Goal: Task Accomplishment & Management: Manage account settings

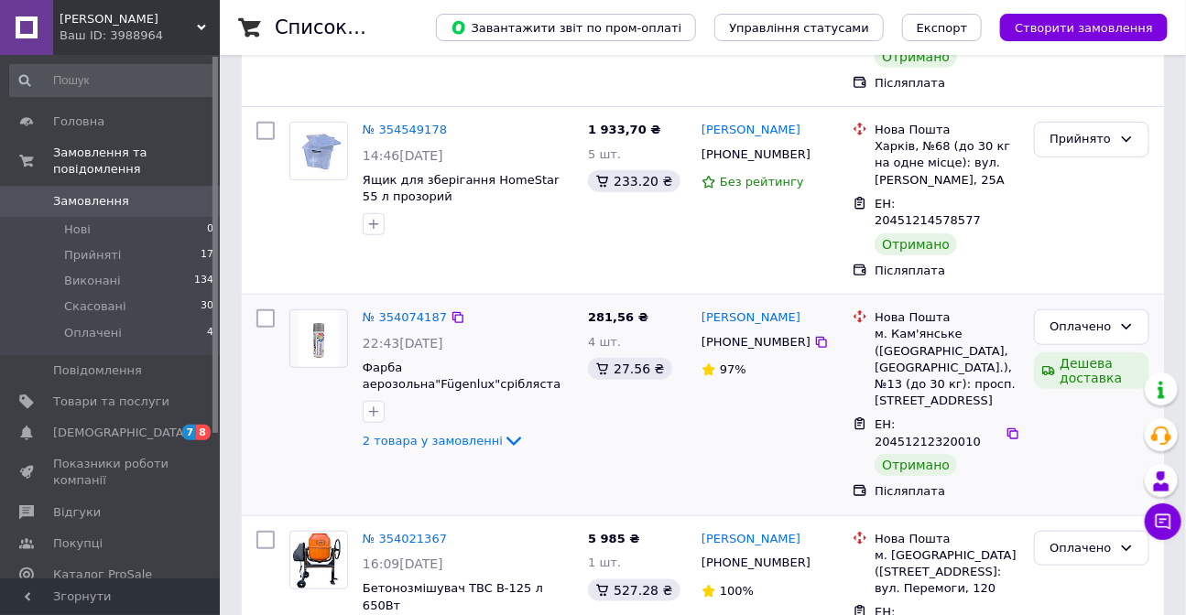
scroll to position [499, 0]
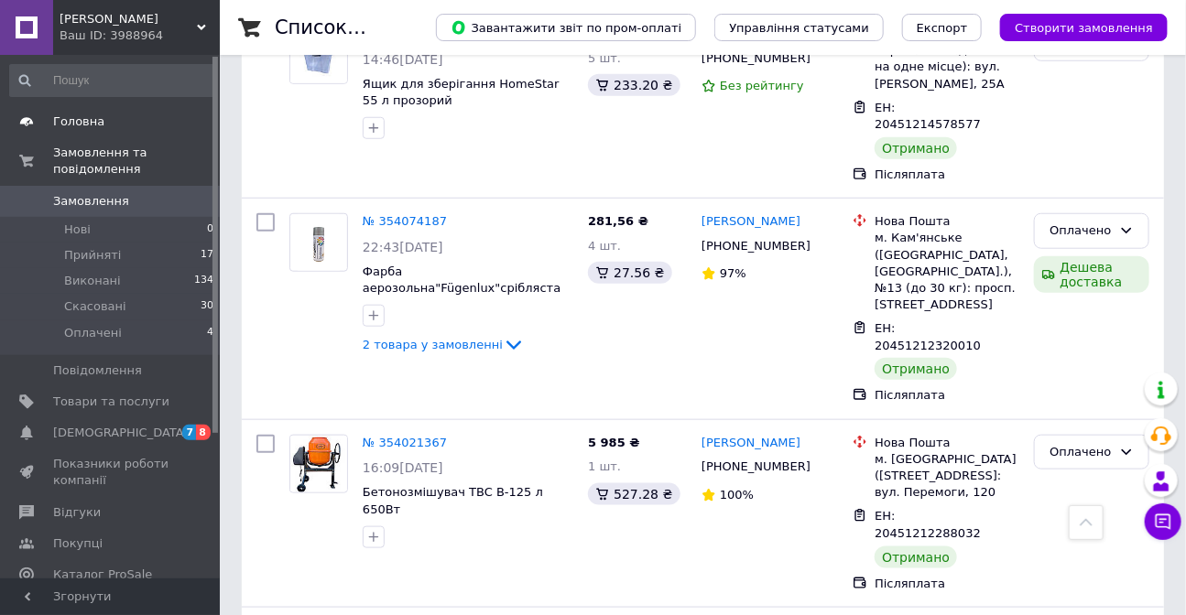
click at [84, 127] on span "Головна" at bounding box center [78, 122] width 51 height 16
